Goal: Task Accomplishment & Management: Use online tool/utility

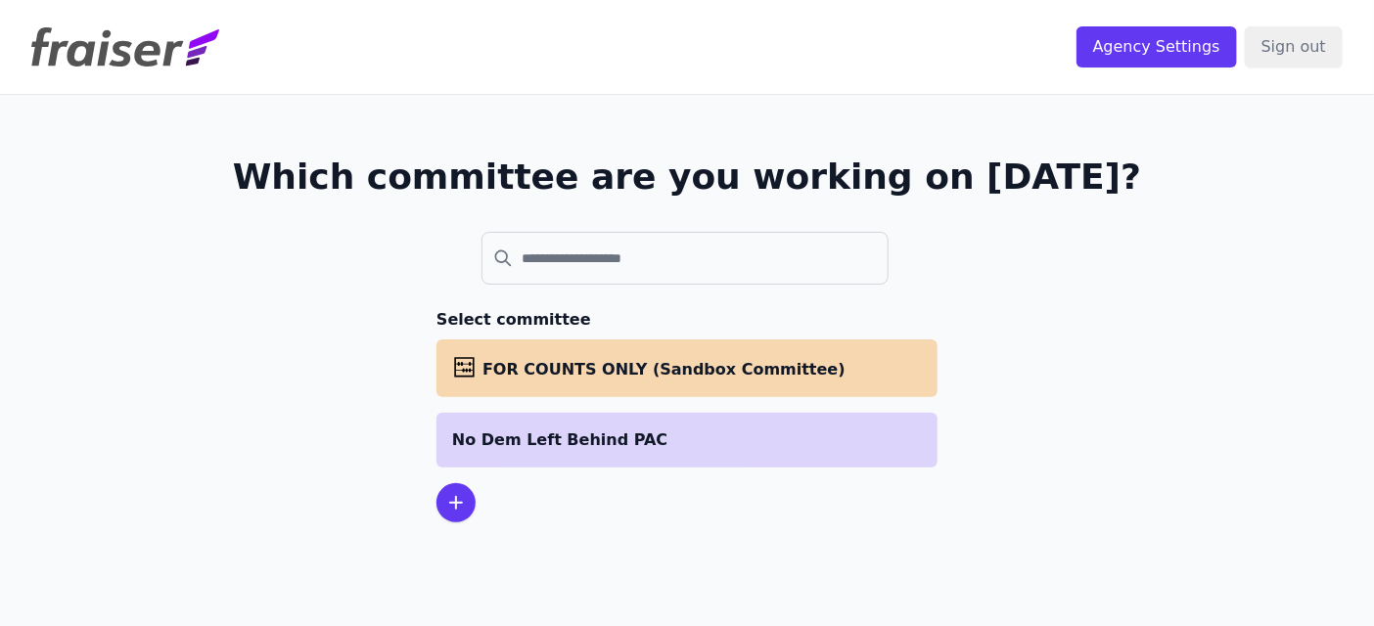
click at [585, 448] on p "No Dem Left Behind PAC" at bounding box center [687, 440] width 470 height 23
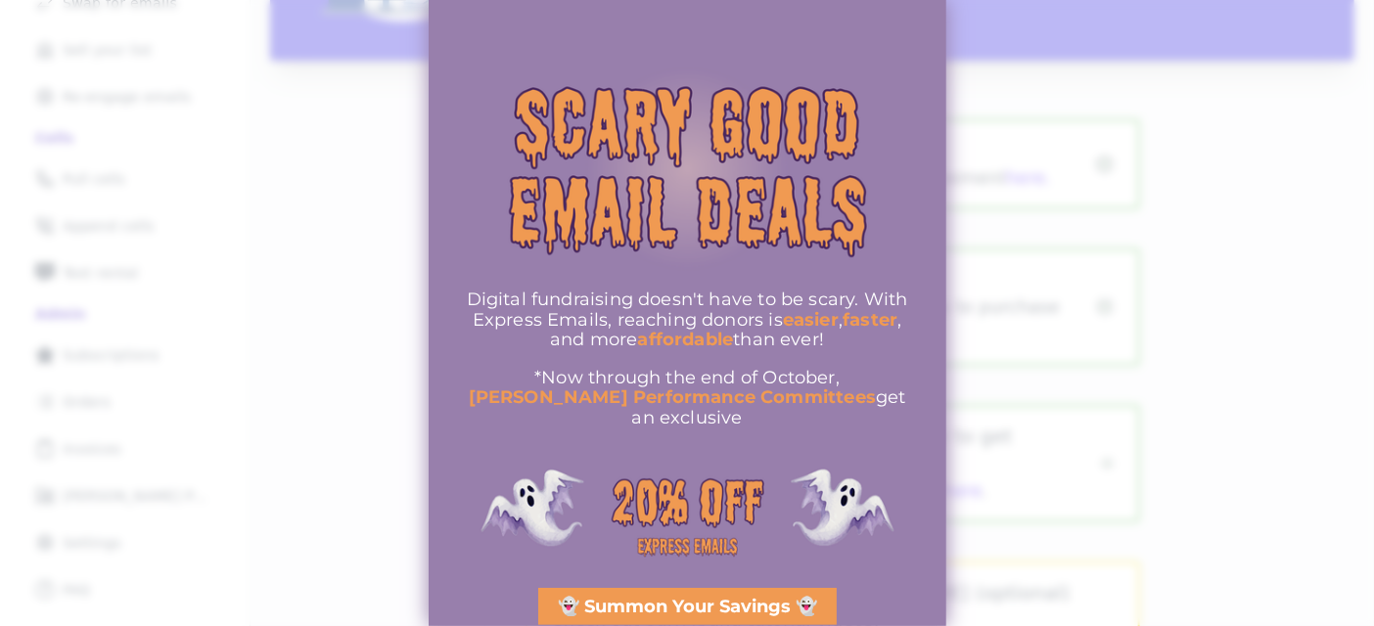
scroll to position [375, 0]
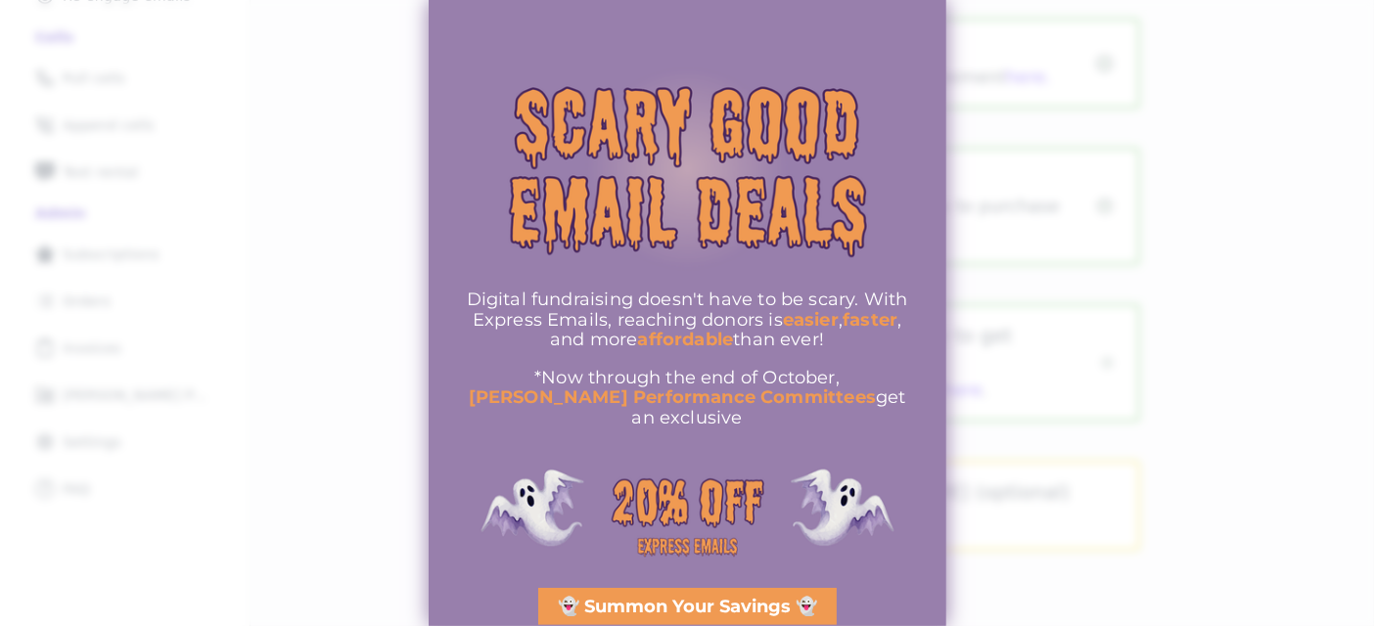
click at [1171, 411] on div at bounding box center [687, 313] width 1374 height 626
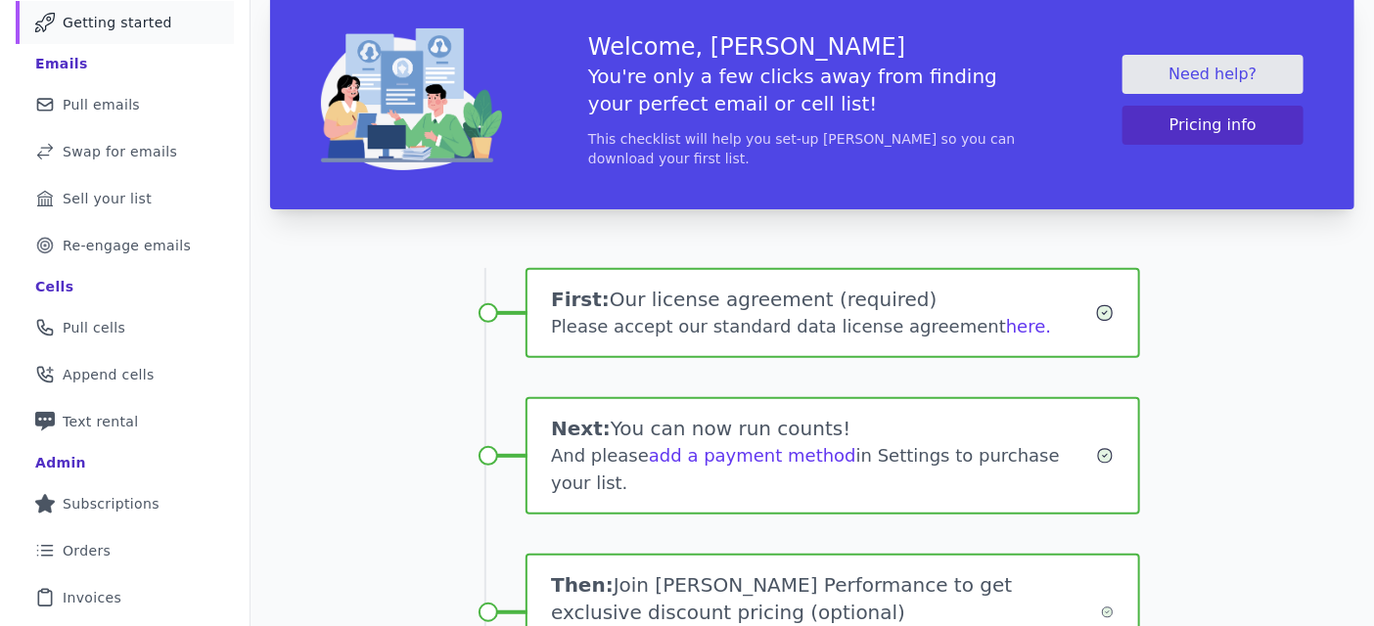
scroll to position [0, 0]
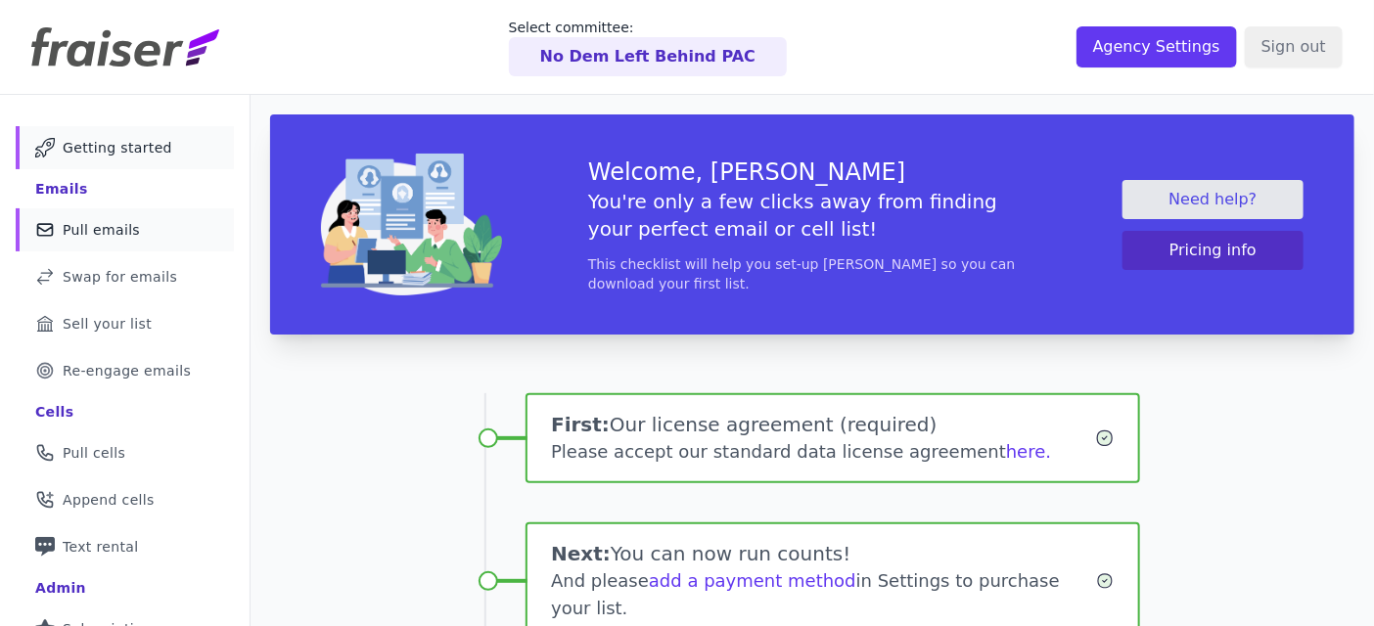
click at [144, 231] on link "Mail Icon Outline of a mail envelope Pull emails" at bounding box center [125, 229] width 218 height 43
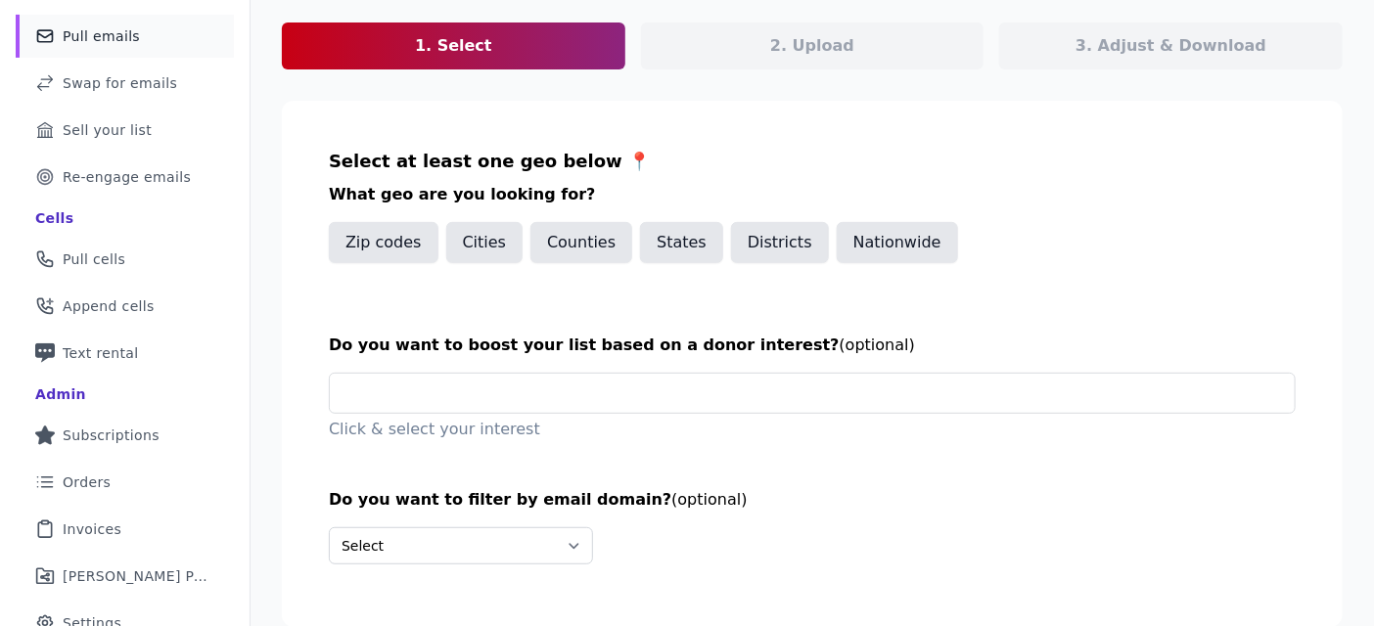
scroll to position [262, 0]
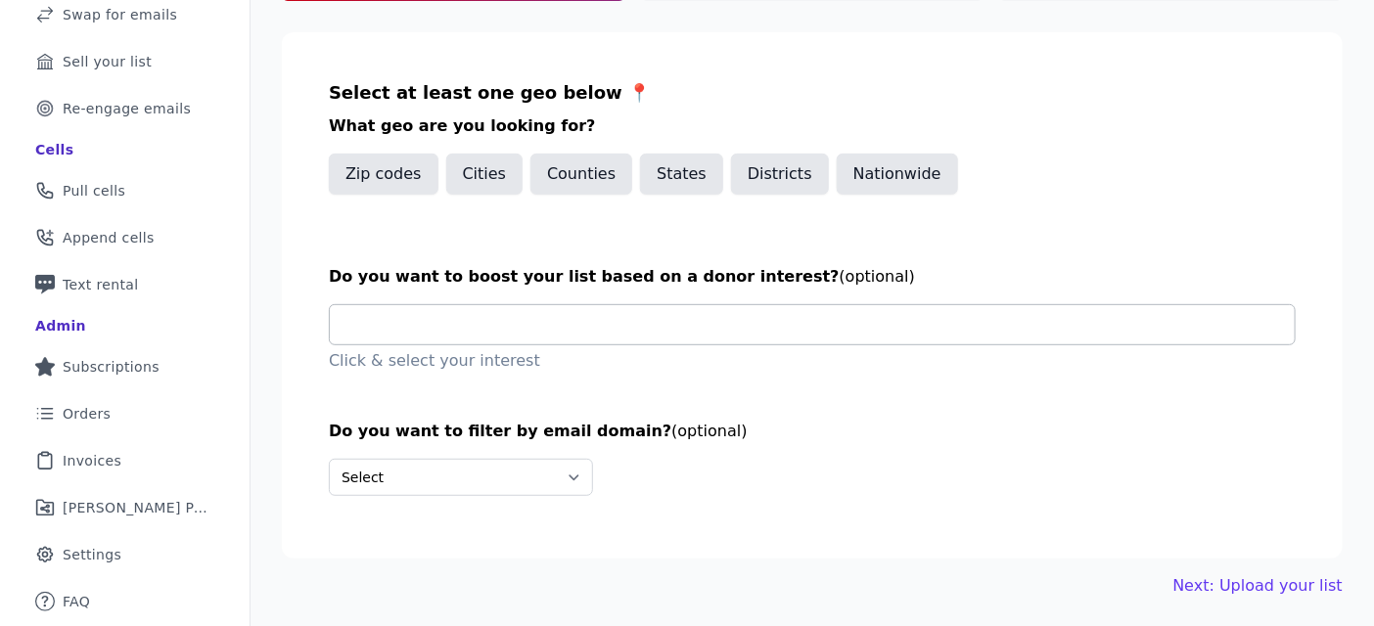
click at [610, 319] on input "text" at bounding box center [819, 324] width 949 height 39
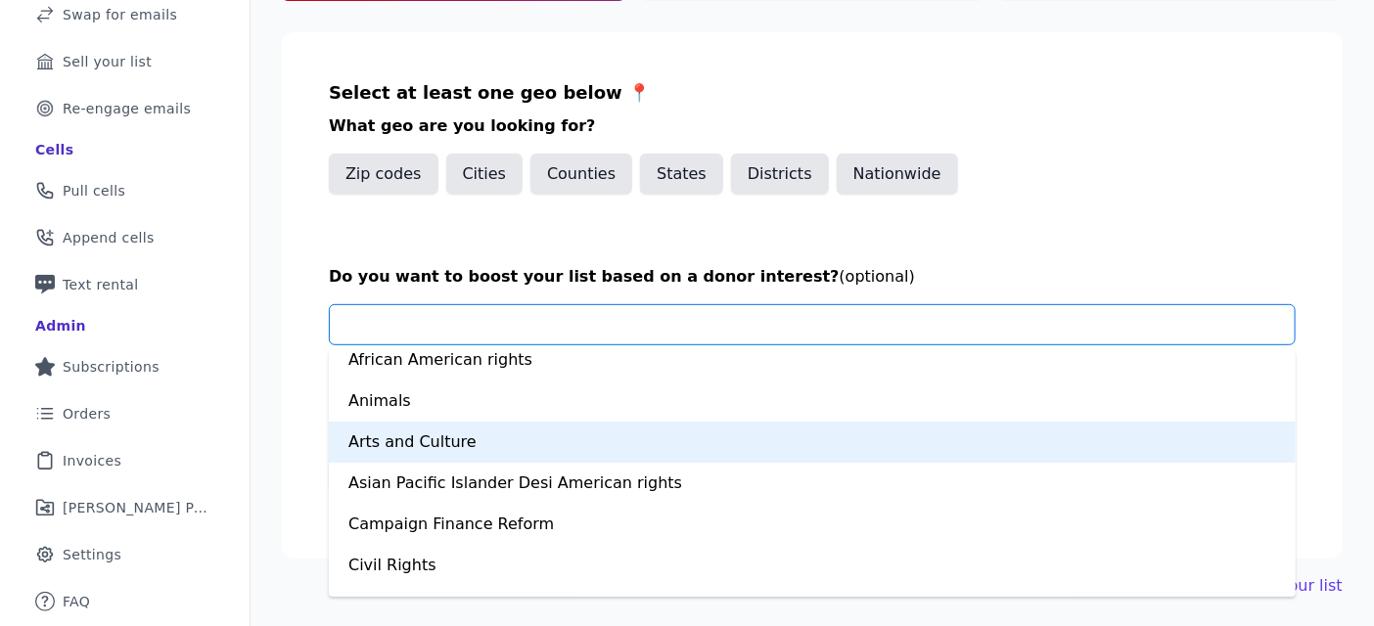
scroll to position [17, 0]
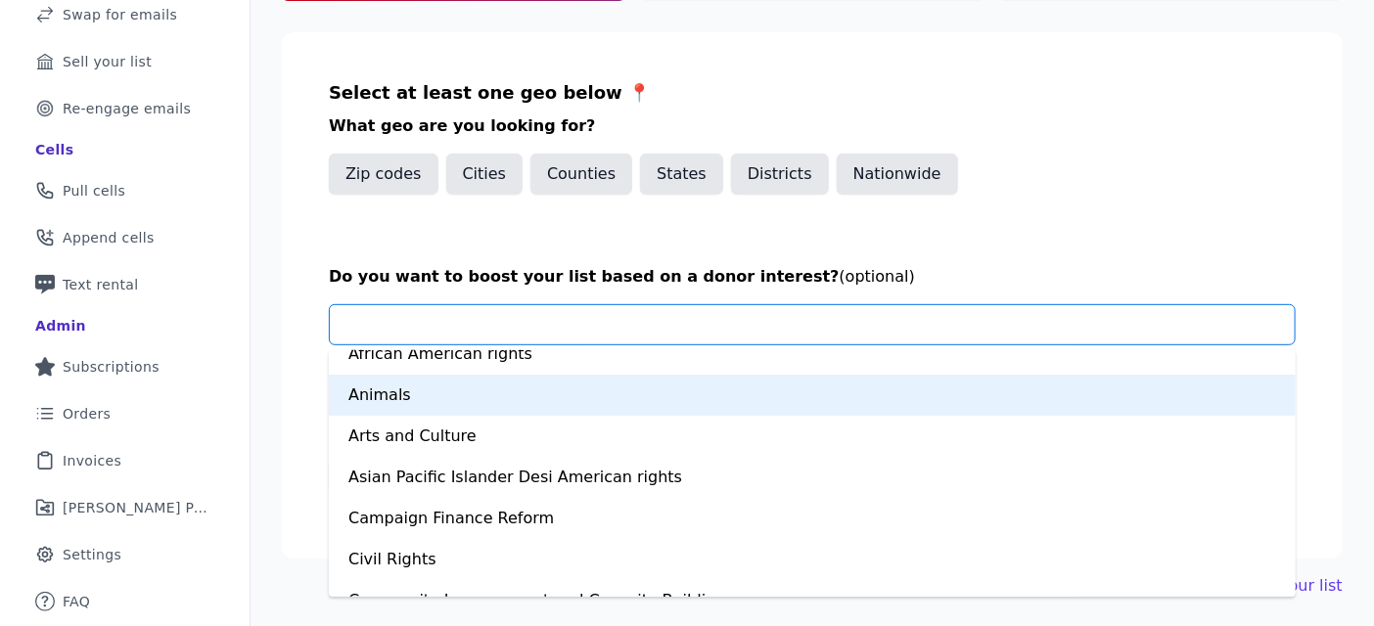
click at [581, 405] on div "Animals" at bounding box center [812, 395] width 967 height 41
